Goal: Task Accomplishment & Management: Manage account settings

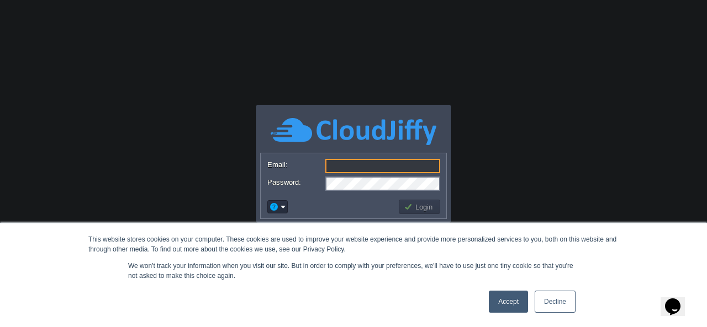
type input "[EMAIL_ADDRESS][DOMAIN_NAME]"
click at [501, 308] on link "Accept" at bounding box center [508, 302] width 39 height 22
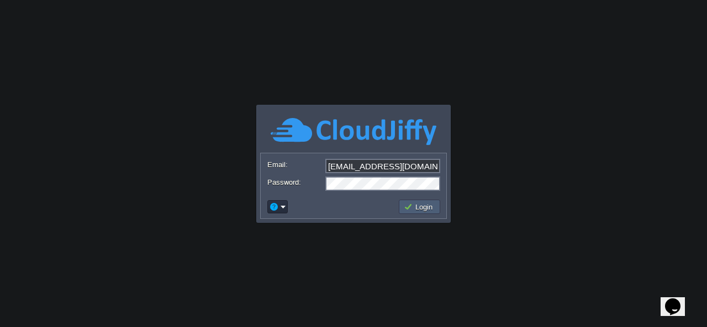
click at [420, 211] on td "Login" at bounding box center [419, 207] width 41 height 14
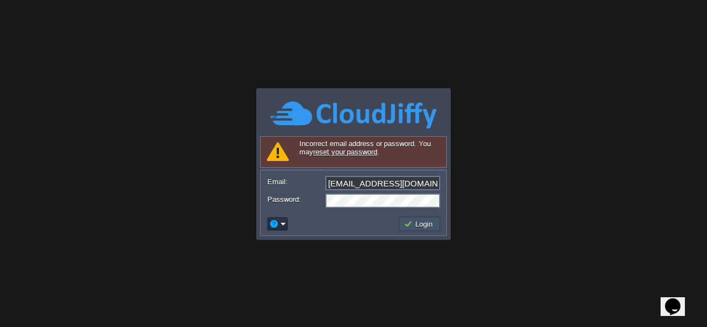
click at [417, 224] on button "Login" at bounding box center [420, 224] width 32 height 10
click at [403, 233] on div "Login" at bounding box center [354, 224] width 186 height 23
click at [405, 229] on td "Login" at bounding box center [419, 224] width 41 height 14
